Goal: Information Seeking & Learning: Find contact information

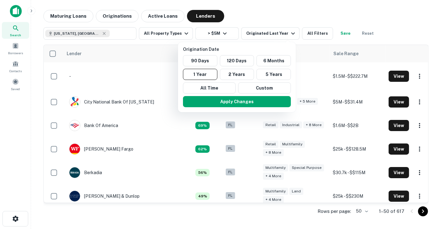
click at [400, 34] on div at bounding box center [220, 114] width 441 height 229
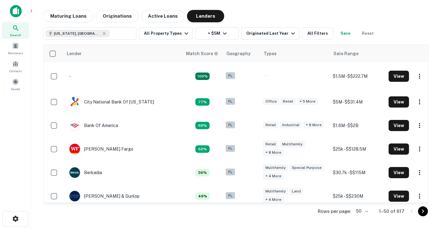
click at [103, 34] on icon at bounding box center [104, 33] width 3 height 3
type input "**********"
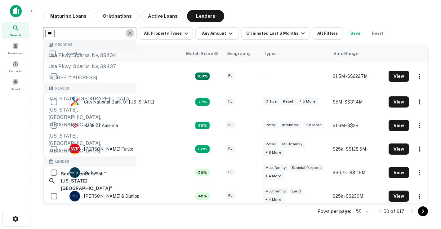
click at [130, 30] on icon "Clear" at bounding box center [130, 33] width 6 height 6
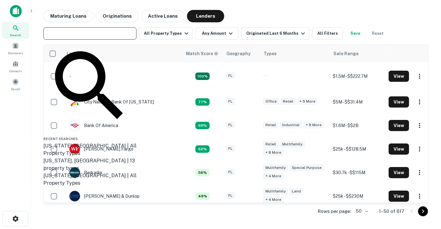
click at [118, 31] on input "text" at bounding box center [89, 33] width 88 height 9
click at [25, 30] on div "Search" at bounding box center [15, 30] width 27 height 17
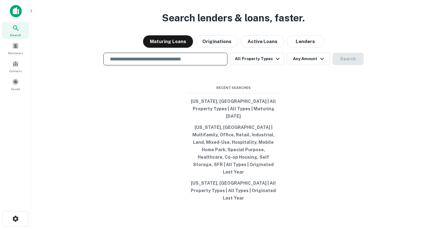
click at [174, 63] on input "text" at bounding box center [165, 59] width 119 height 7
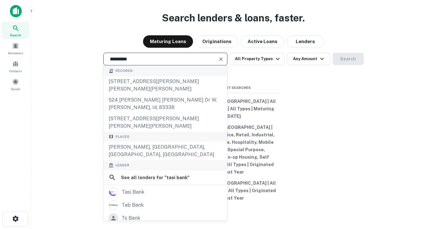
type input "*********"
click at [174, 188] on div "tasi bank" at bounding box center [166, 192] width 114 height 9
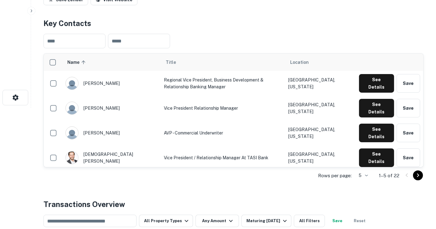
scroll to position [94, 0]
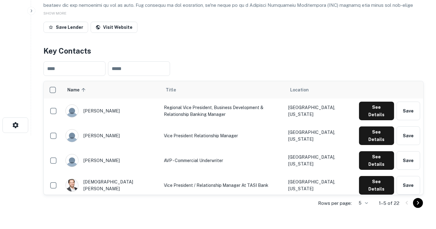
click at [422, 58] on div "​ ​" at bounding box center [233, 68] width 380 height 25
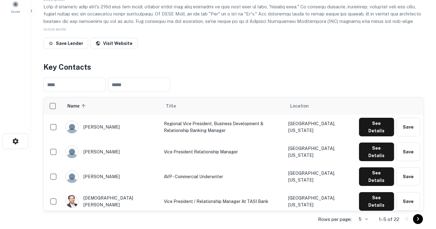
scroll to position [2, 0]
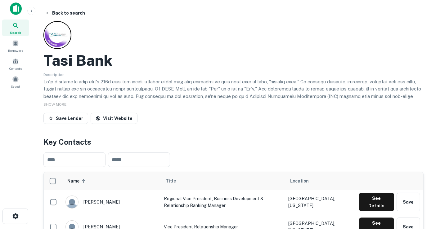
click at [376, 203] on button "See Details" at bounding box center [376, 202] width 35 height 19
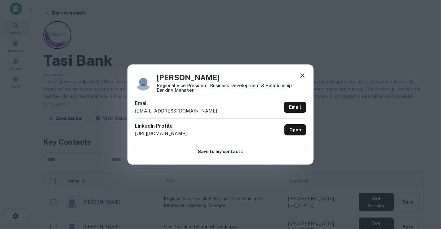
click at [301, 79] on icon at bounding box center [302, 75] width 7 height 7
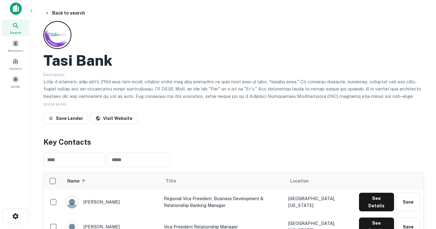
click at [60, 14] on button "Back to search" at bounding box center [64, 12] width 45 height 11
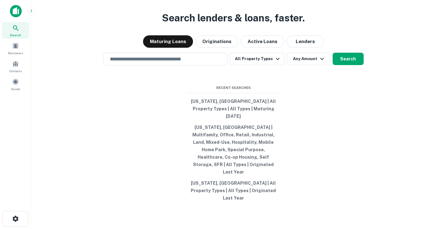
click at [154, 63] on input "text" at bounding box center [165, 59] width 119 height 7
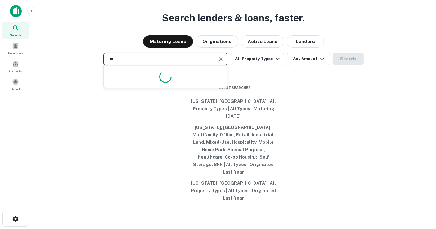
type input "*"
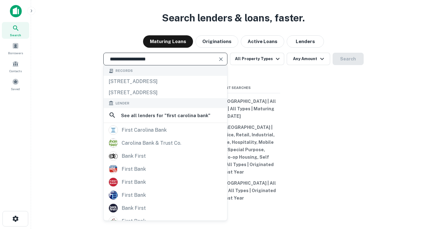
type input "**********"
click at [169, 135] on div "first carolina bank" at bounding box center [166, 129] width 114 height 9
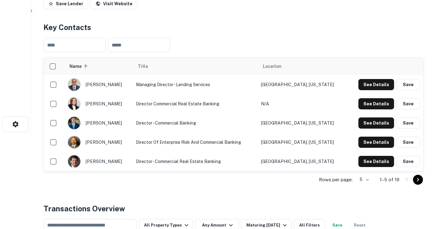
scroll to position [109, 0]
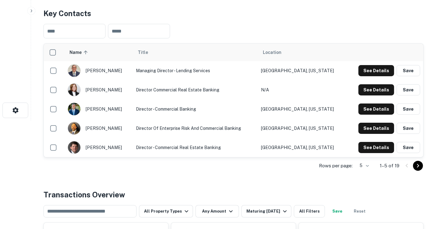
click at [380, 110] on button "See Details" at bounding box center [377, 109] width 36 height 11
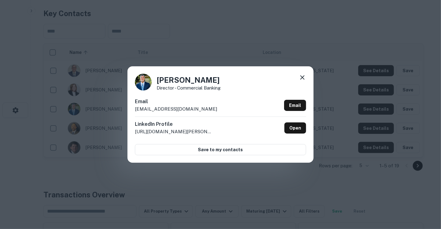
click at [304, 77] on icon at bounding box center [302, 77] width 7 height 7
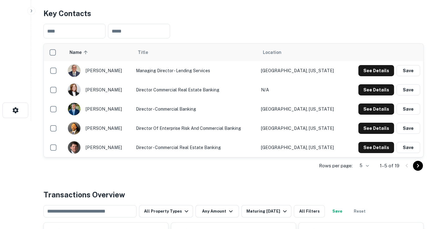
click at [362, 121] on body "Search Borrowers Contacts Saved Back to search First Carolina Bank Description …" at bounding box center [218, 5] width 436 height 229
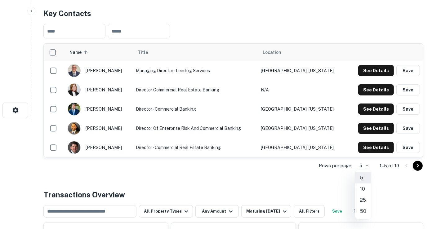
click at [358, 210] on li "50" at bounding box center [363, 211] width 16 height 11
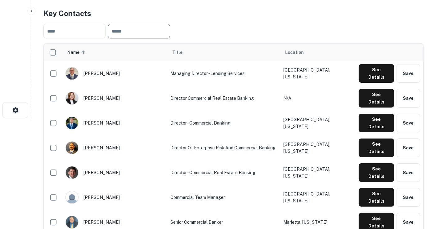
click at [146, 32] on input "text" at bounding box center [139, 31] width 62 height 15
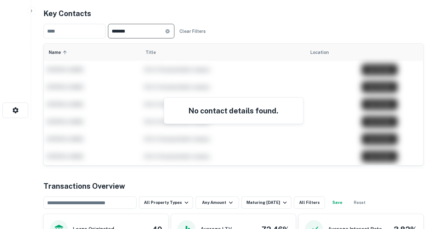
type input "*******"
click at [170, 29] on icon at bounding box center [167, 31] width 5 height 5
